Goal: Information Seeking & Learning: Learn about a topic

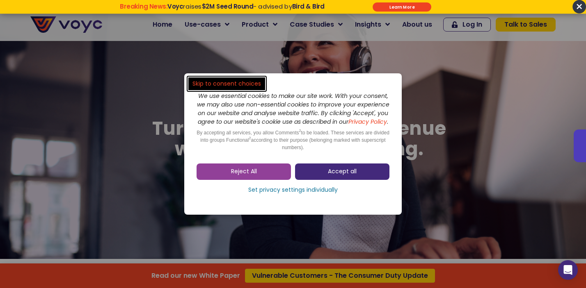
click at [345, 176] on span "Accept all" at bounding box center [342, 172] width 29 height 8
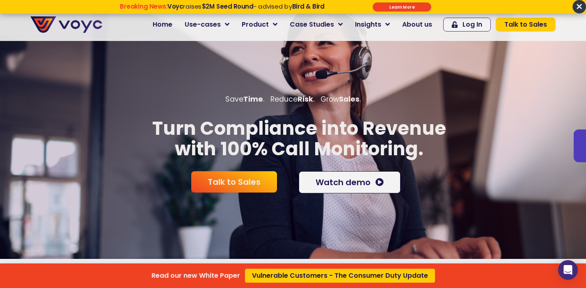
click at [323, 21] on div "Read our new White Paper Vulnerable Customers - The Consumer Duty Update" at bounding box center [293, 144] width 586 height 288
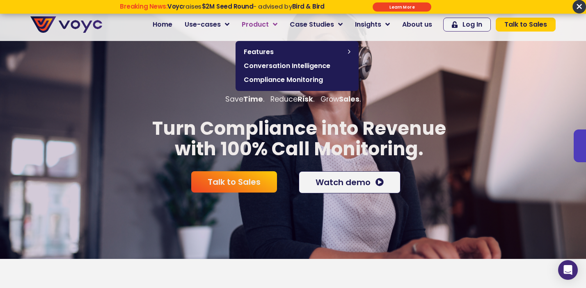
click at [271, 22] on link "Product" at bounding box center [259, 24] width 48 height 16
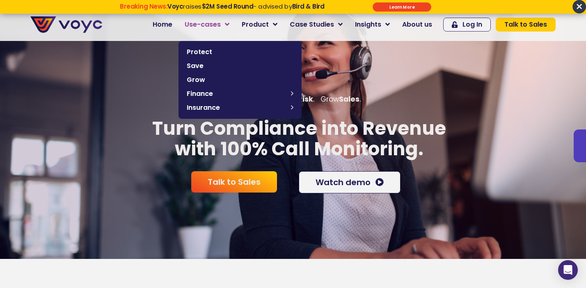
click at [229, 26] on icon at bounding box center [227, 24] width 5 height 7
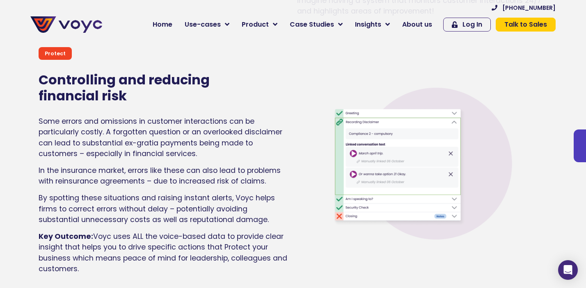
scroll to position [1198, 0]
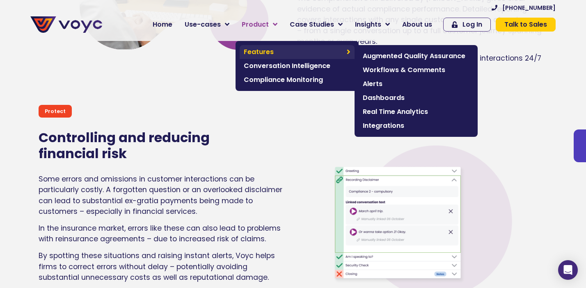
click at [333, 53] on span "Features" at bounding box center [293, 52] width 99 height 10
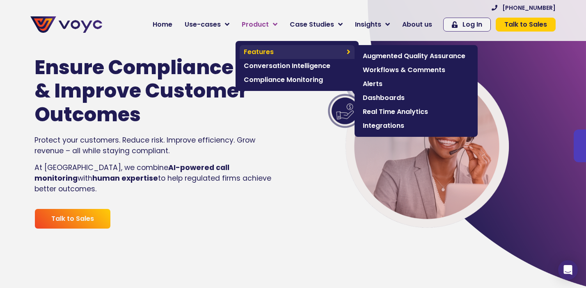
click at [297, 57] on link "Features" at bounding box center [297, 52] width 115 height 14
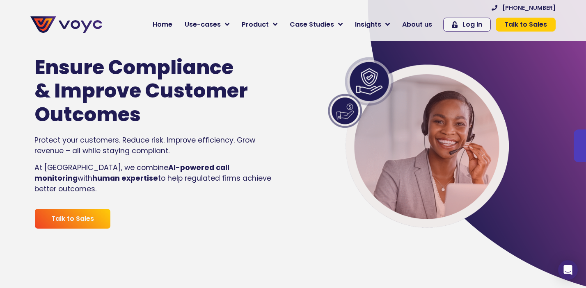
click at [308, 135] on img at bounding box center [423, 142] width 264 height 187
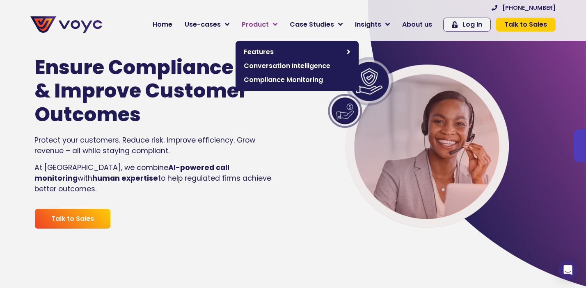
click at [271, 31] on link "Product" at bounding box center [259, 24] width 48 height 16
click at [263, 30] on link "Product" at bounding box center [259, 24] width 48 height 16
click at [263, 21] on span "Product" at bounding box center [255, 25] width 27 height 10
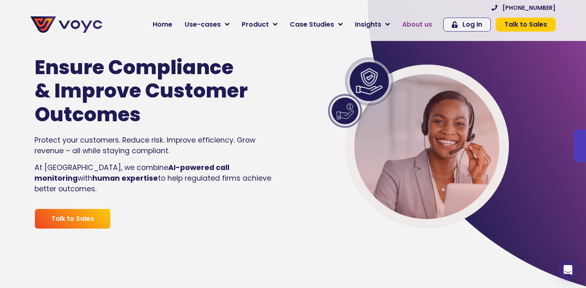
click at [410, 21] on span "About us" at bounding box center [417, 25] width 30 height 10
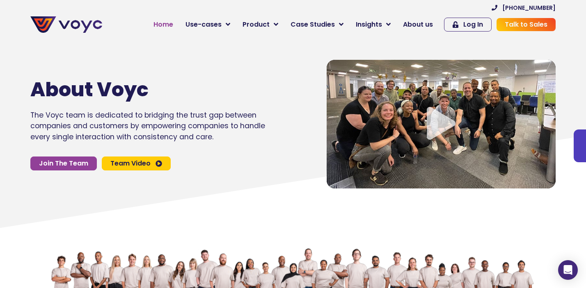
click at [170, 25] on span "Home" at bounding box center [163, 25] width 20 height 10
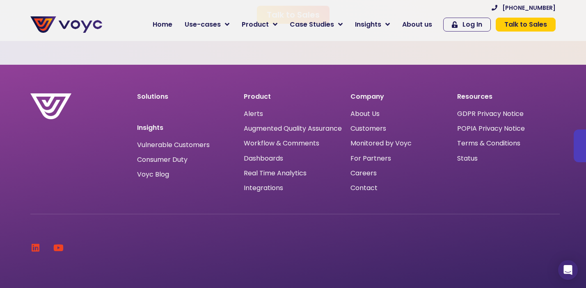
scroll to position [2518, 0]
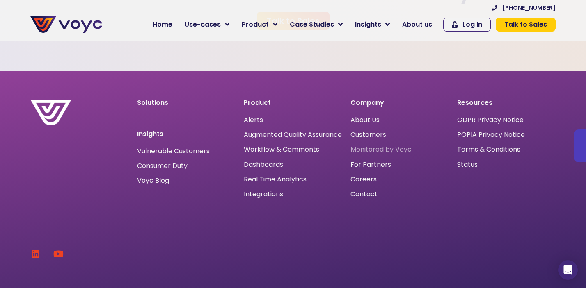
click at [363, 150] on span "Monitored by Voyc" at bounding box center [380, 150] width 61 height 0
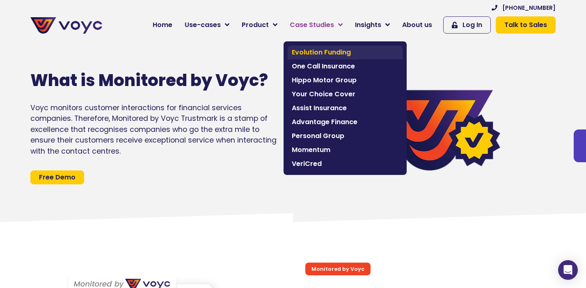
click at [327, 55] on span "Evolution Funding" at bounding box center [345, 53] width 107 height 10
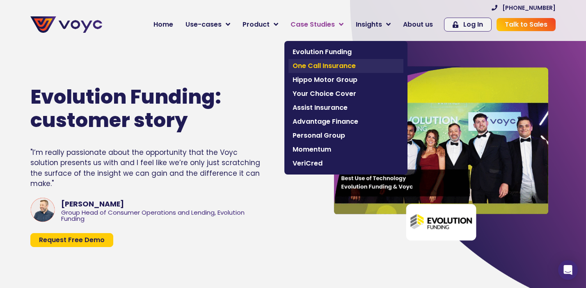
click at [319, 64] on span "One Call Insurance" at bounding box center [345, 66] width 107 height 10
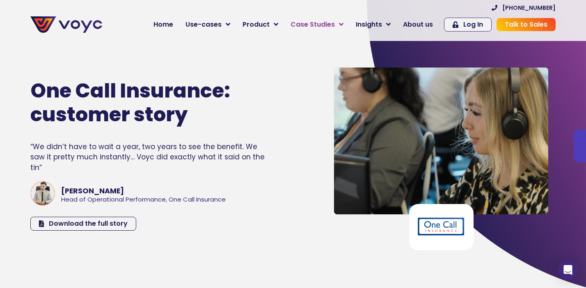
click at [321, 27] on span "Case Studies" at bounding box center [312, 25] width 44 height 10
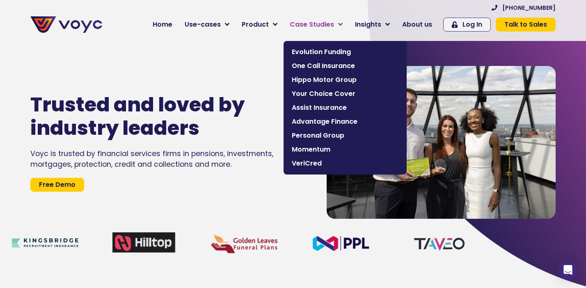
click at [324, 30] on link "Case Studies" at bounding box center [315, 24] width 65 height 16
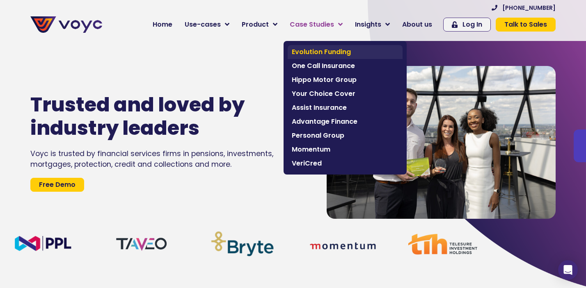
click at [320, 57] on span "Evolution Funding" at bounding box center [345, 52] width 107 height 10
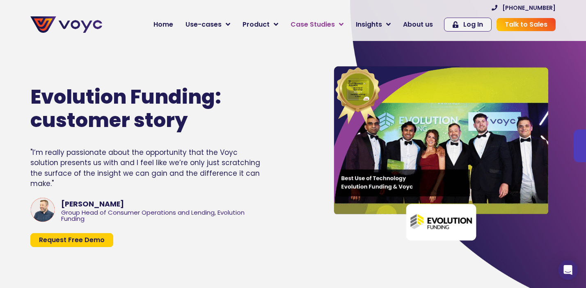
click at [303, 22] on span "Case Studies" at bounding box center [312, 25] width 44 height 10
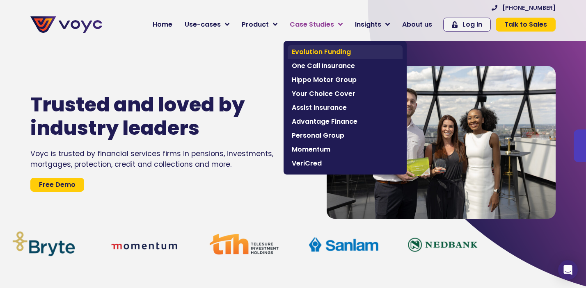
click at [319, 49] on span "Evolution Funding" at bounding box center [345, 52] width 107 height 10
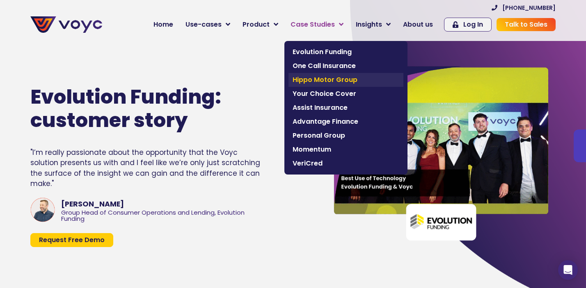
click at [307, 78] on span "Hippo Motor Group" at bounding box center [345, 80] width 107 height 10
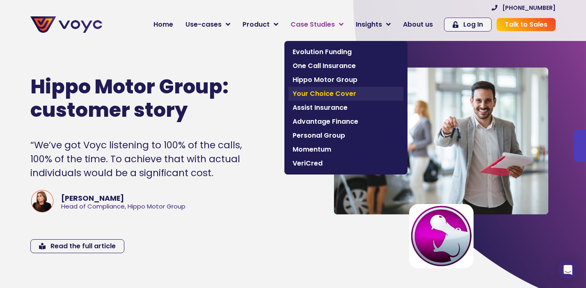
click at [321, 93] on span "Your Choice Cover" at bounding box center [345, 94] width 107 height 10
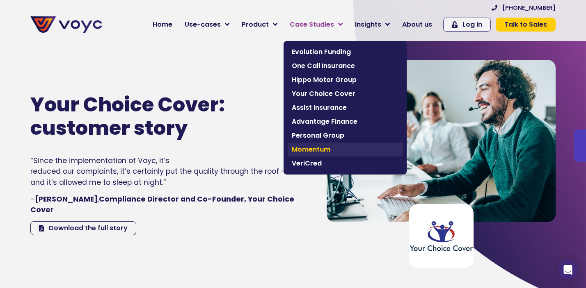
click at [317, 150] on span "Momentum" at bounding box center [345, 150] width 107 height 10
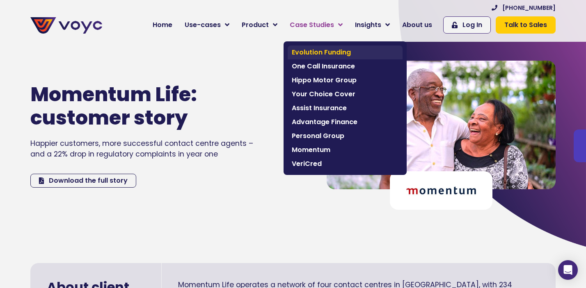
click at [315, 49] on span "Evolution Funding" at bounding box center [345, 53] width 107 height 10
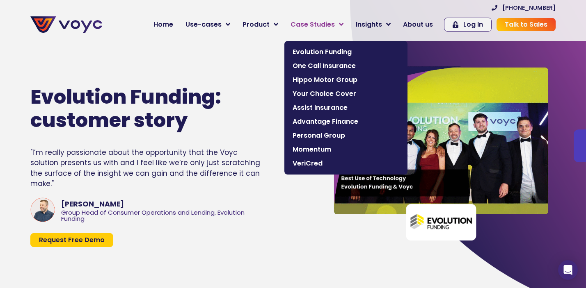
click at [310, 20] on span "Case Studies" at bounding box center [312, 25] width 44 height 10
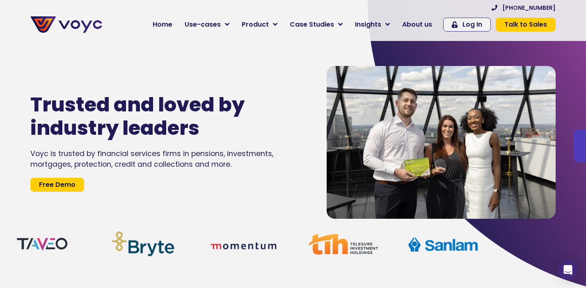
click at [241, 77] on div "Trusted and loved by industry leaders Voyc is trusted by financial services fir…" at bounding box center [170, 142] width 288 height 288
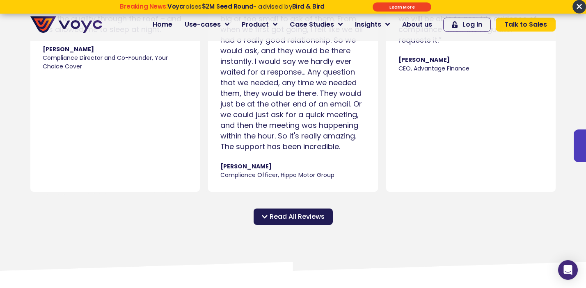
scroll to position [821, 0]
click at [271, 210] on div "Read All Reviews" at bounding box center [292, 216] width 79 height 16
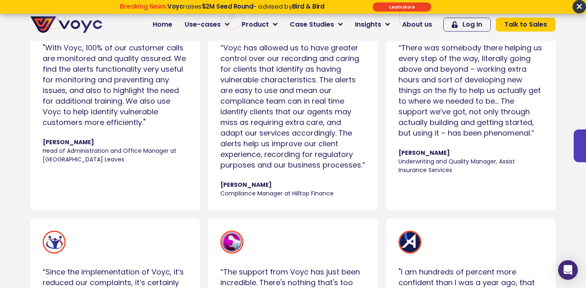
scroll to position [0, 0]
